Goal: Check status: Check status

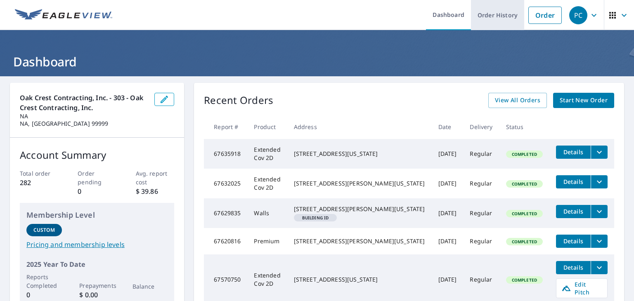
click at [484, 19] on link "Order History" at bounding box center [497, 15] width 53 height 30
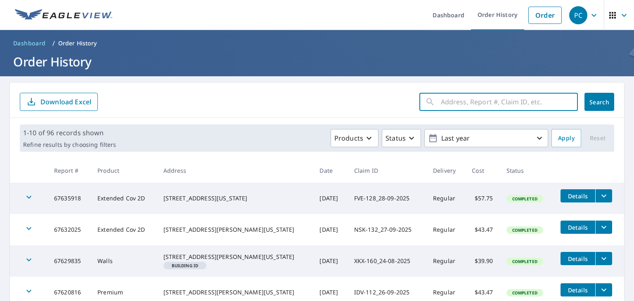
click at [458, 99] on input "text" at bounding box center [509, 101] width 137 height 23
type input "3809 pamther"
click button "Search" at bounding box center [599, 102] width 30 height 18
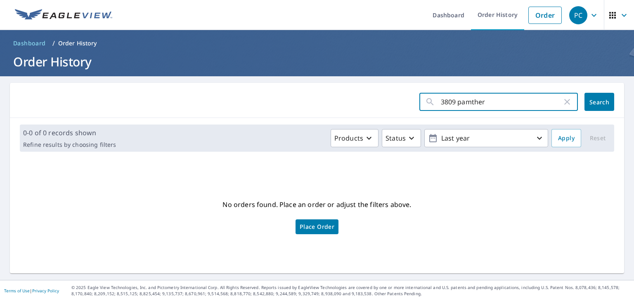
click at [467, 102] on input "3809 pamther" at bounding box center [501, 101] width 121 height 23
click at [464, 103] on input "3809 pamther" at bounding box center [501, 101] width 121 height 23
type input "3809 panther"
click button "Search" at bounding box center [599, 102] width 30 height 18
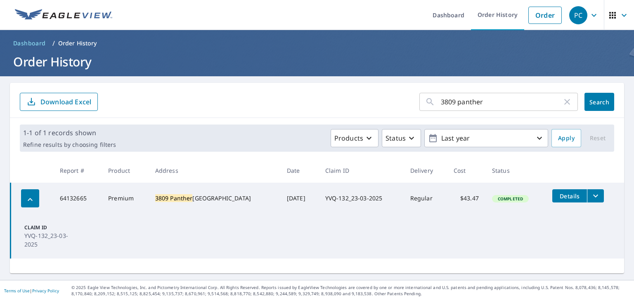
click at [568, 190] on button "Details" at bounding box center [569, 195] width 35 height 13
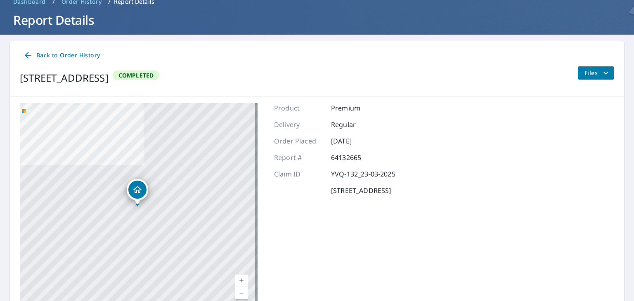
scroll to position [42, 0]
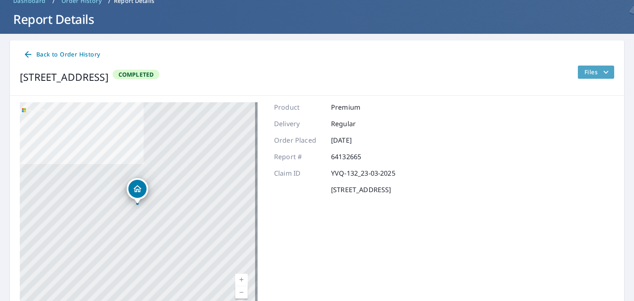
click at [593, 75] on span "Files" at bounding box center [597, 72] width 26 height 10
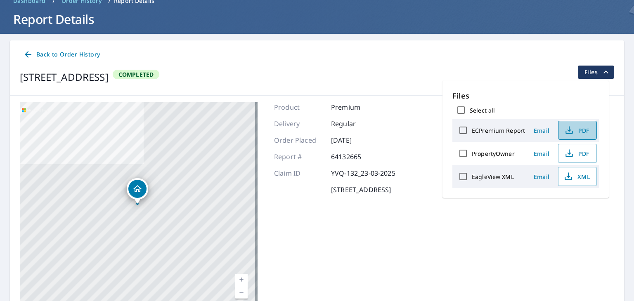
click at [575, 130] on span "PDF" at bounding box center [576, 130] width 26 height 10
